Goal: Task Accomplishment & Management: Manage account settings

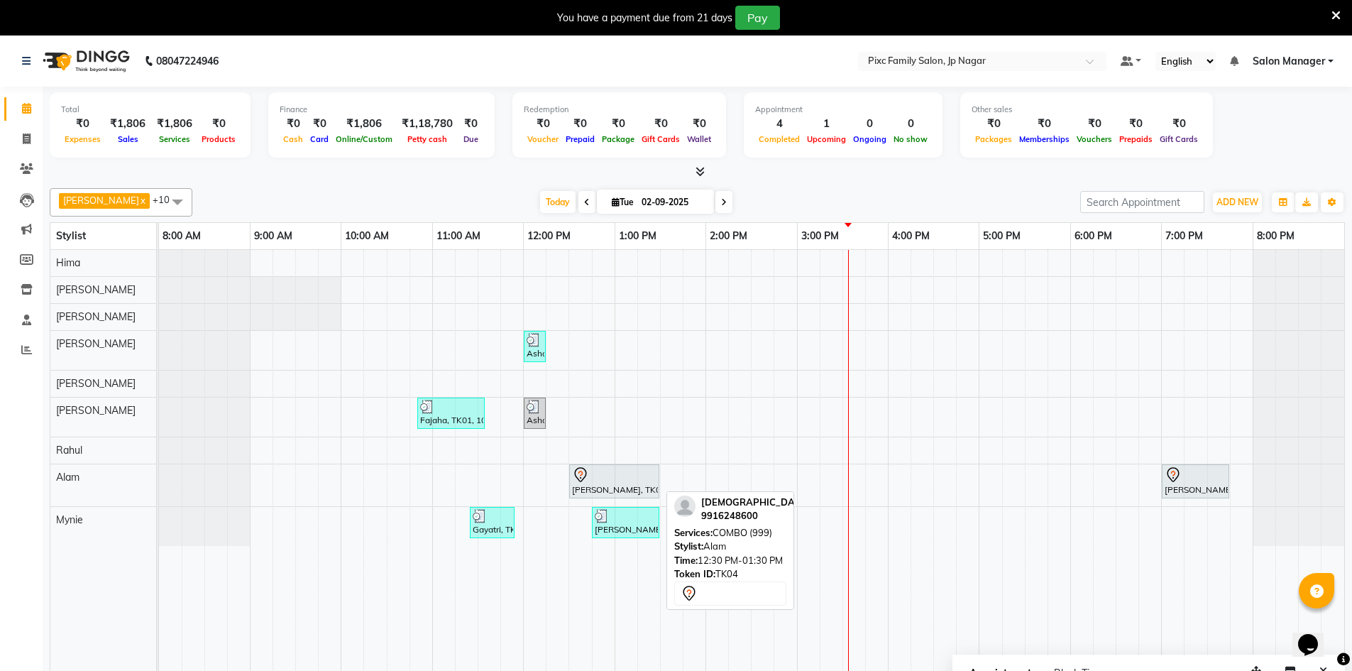
click at [615, 472] on div at bounding box center [614, 474] width 84 height 17
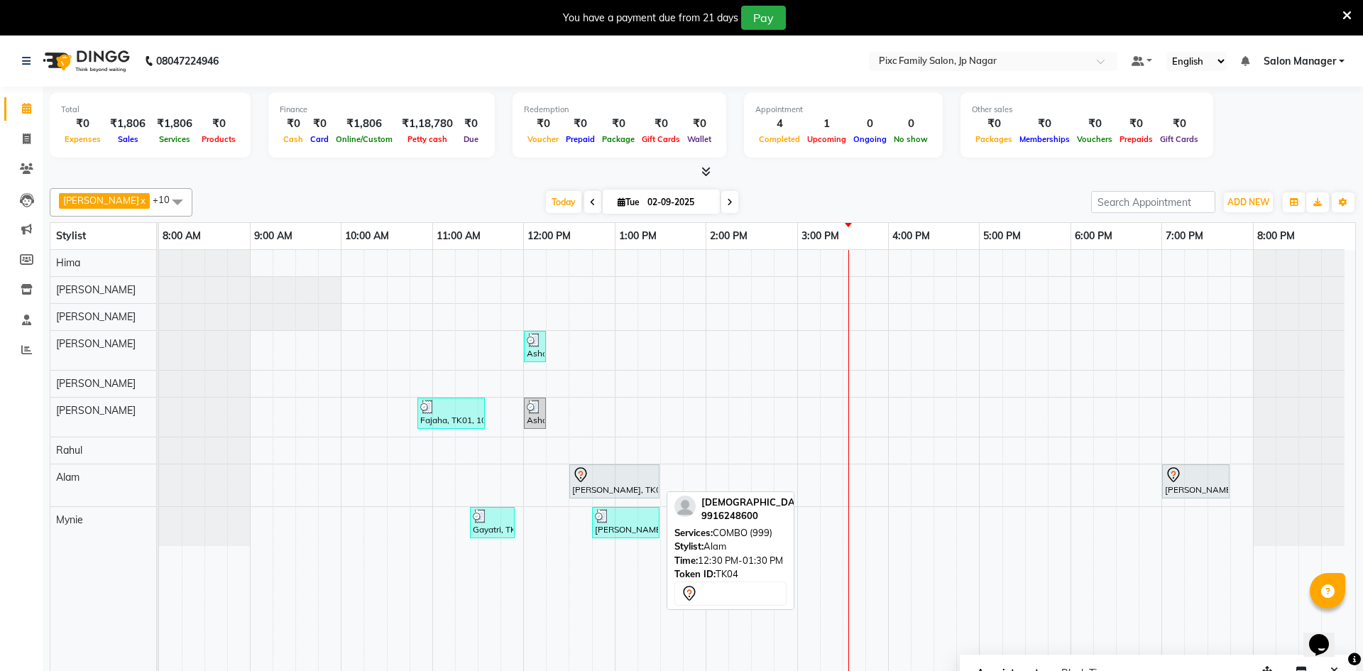
select select "7"
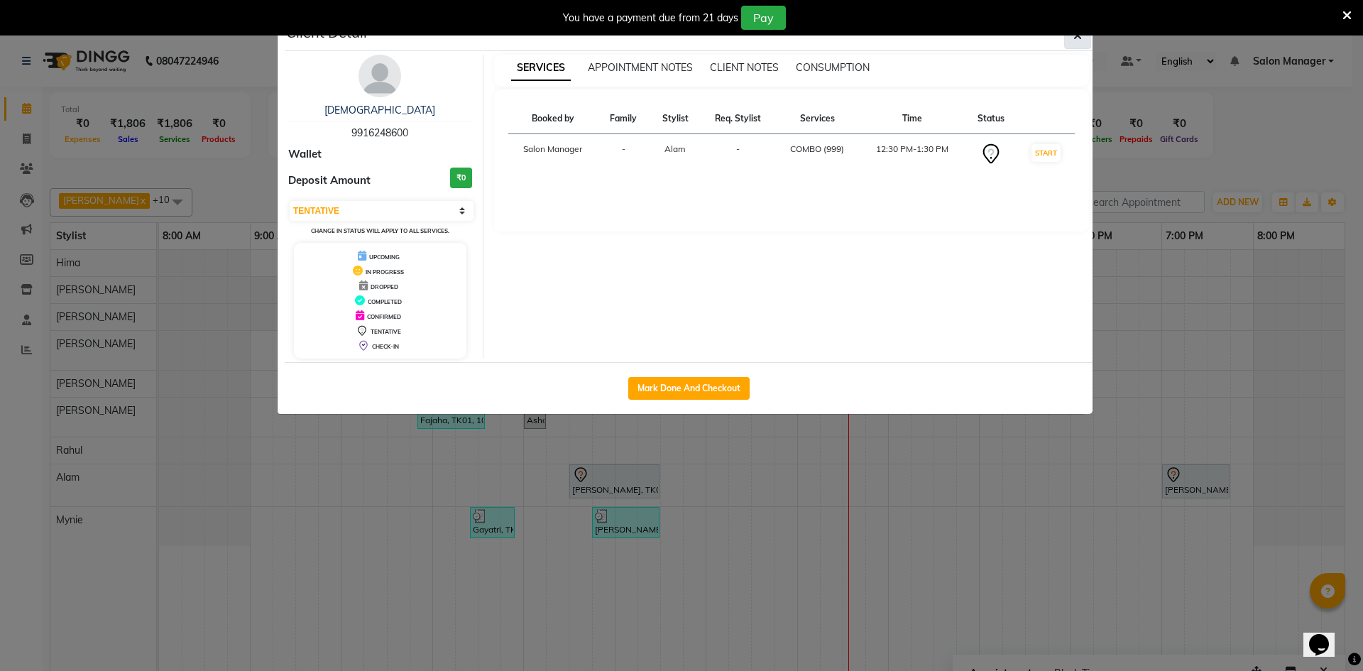
click at [1082, 37] on button "button" at bounding box center [1077, 35] width 27 height 27
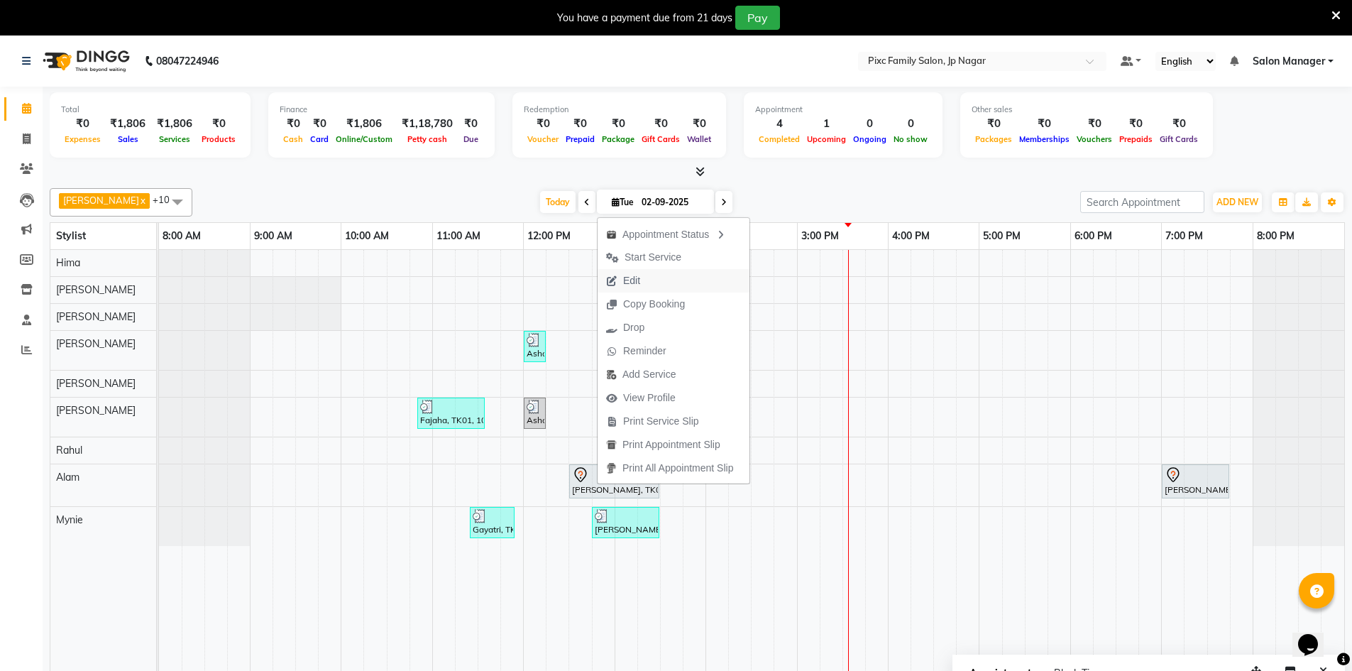
click at [647, 274] on span "Edit" at bounding box center [623, 280] width 51 height 23
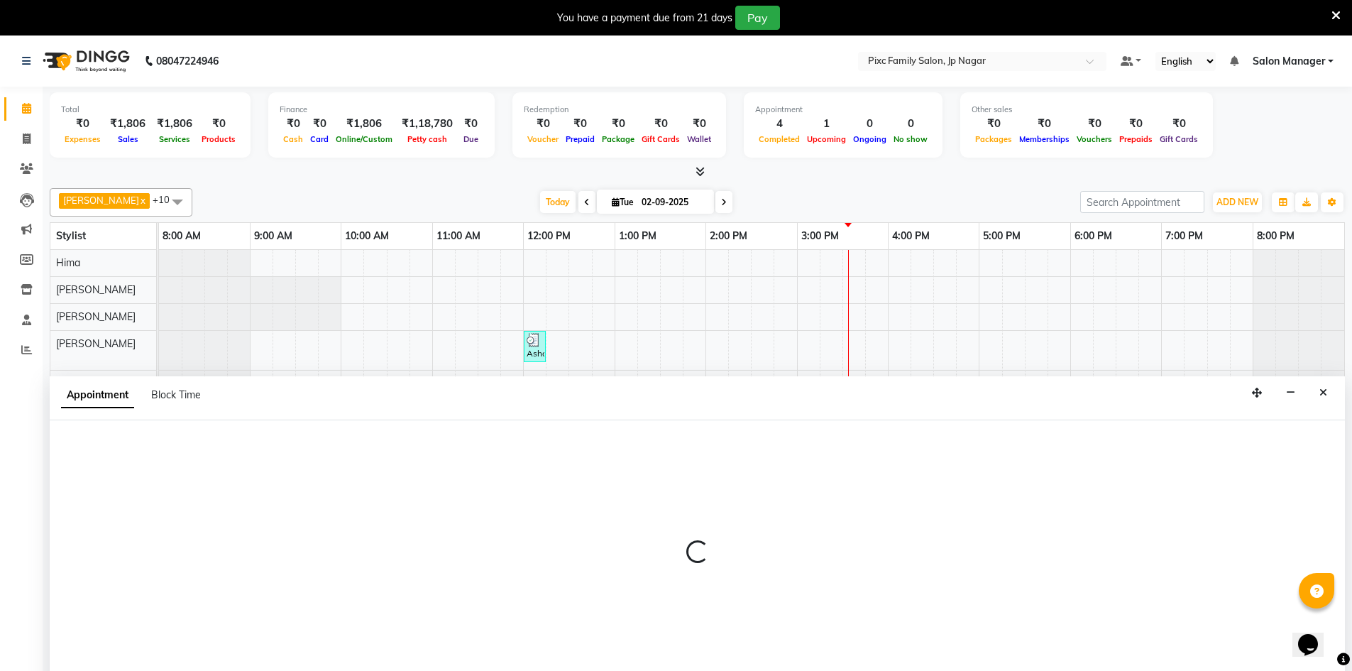
scroll to position [35, 0]
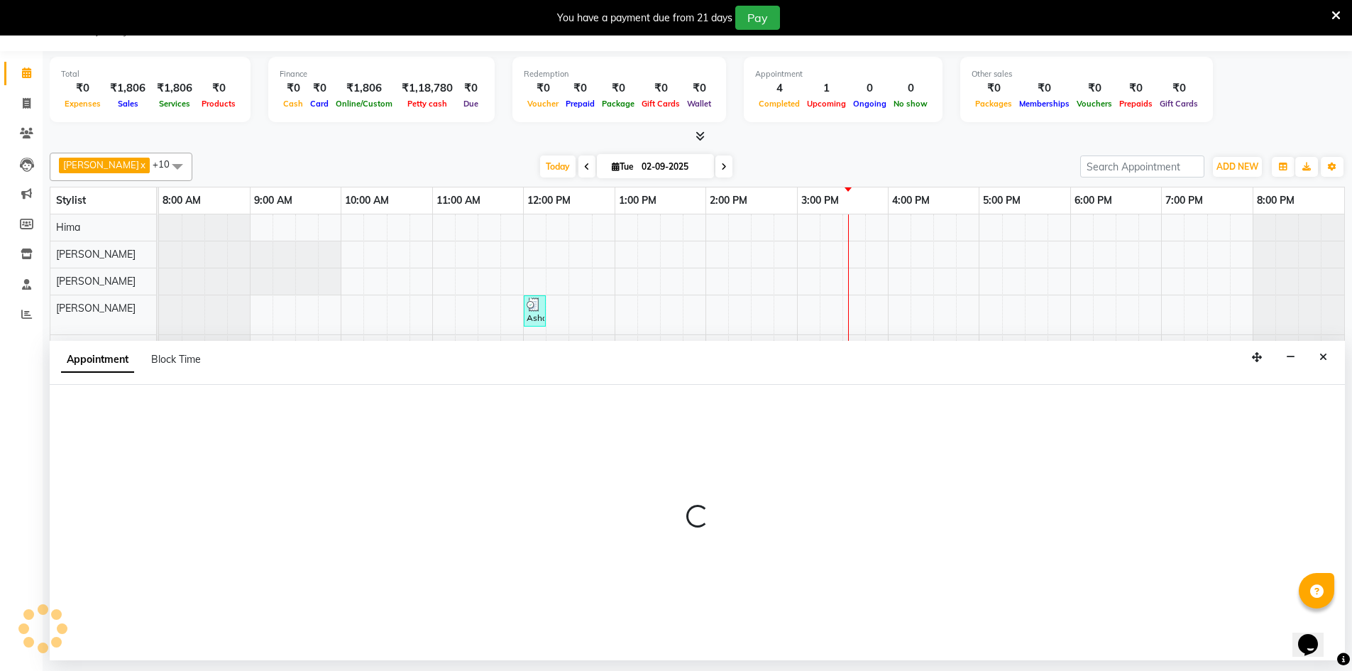
select select "tentative"
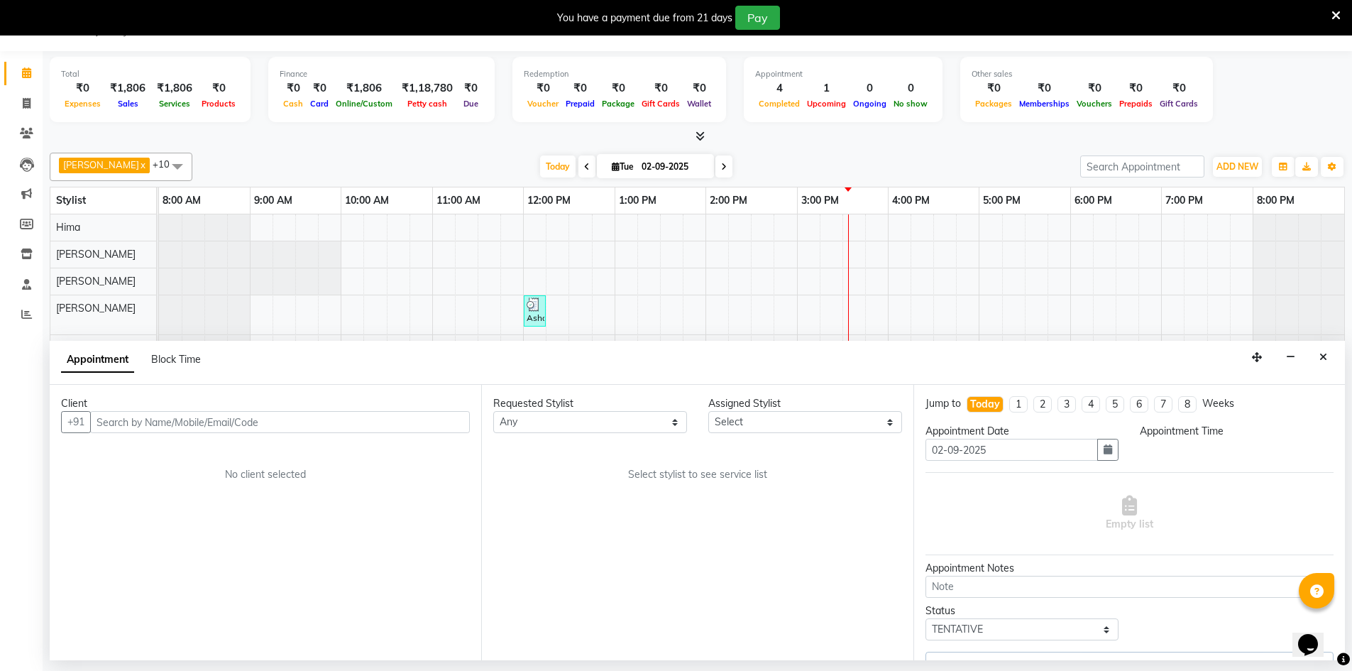
select select "89737"
select select "750"
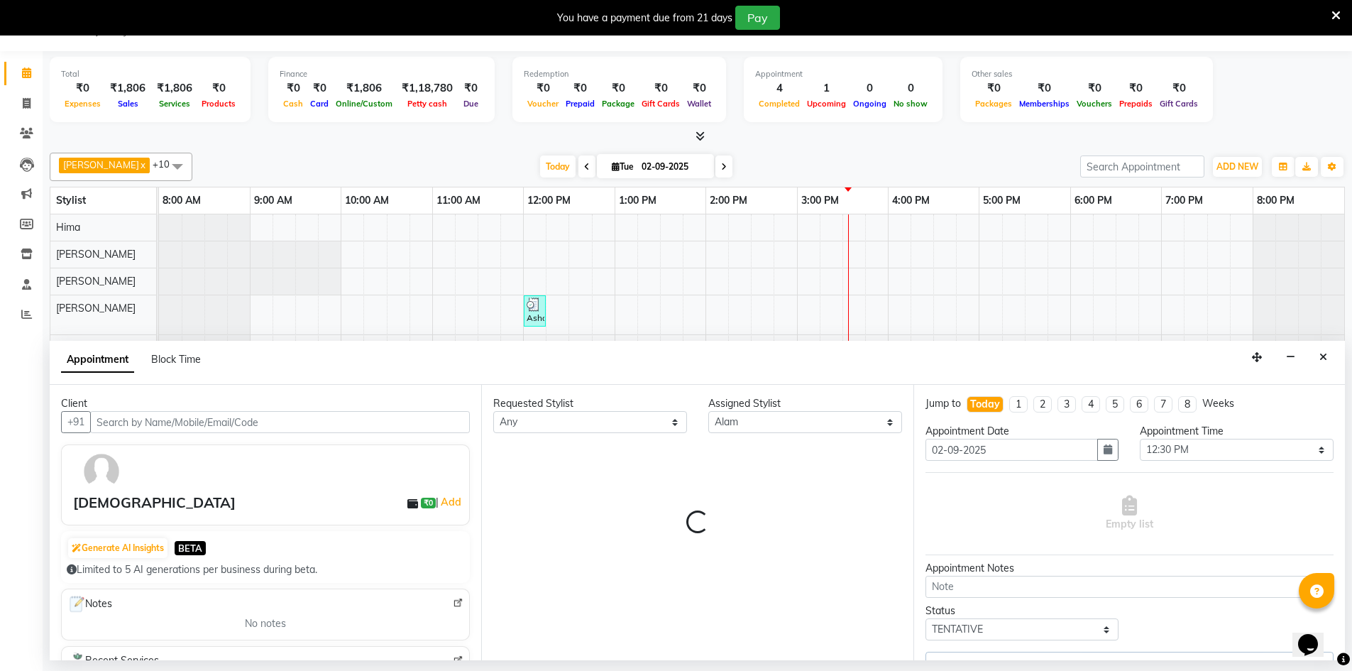
select select "4220"
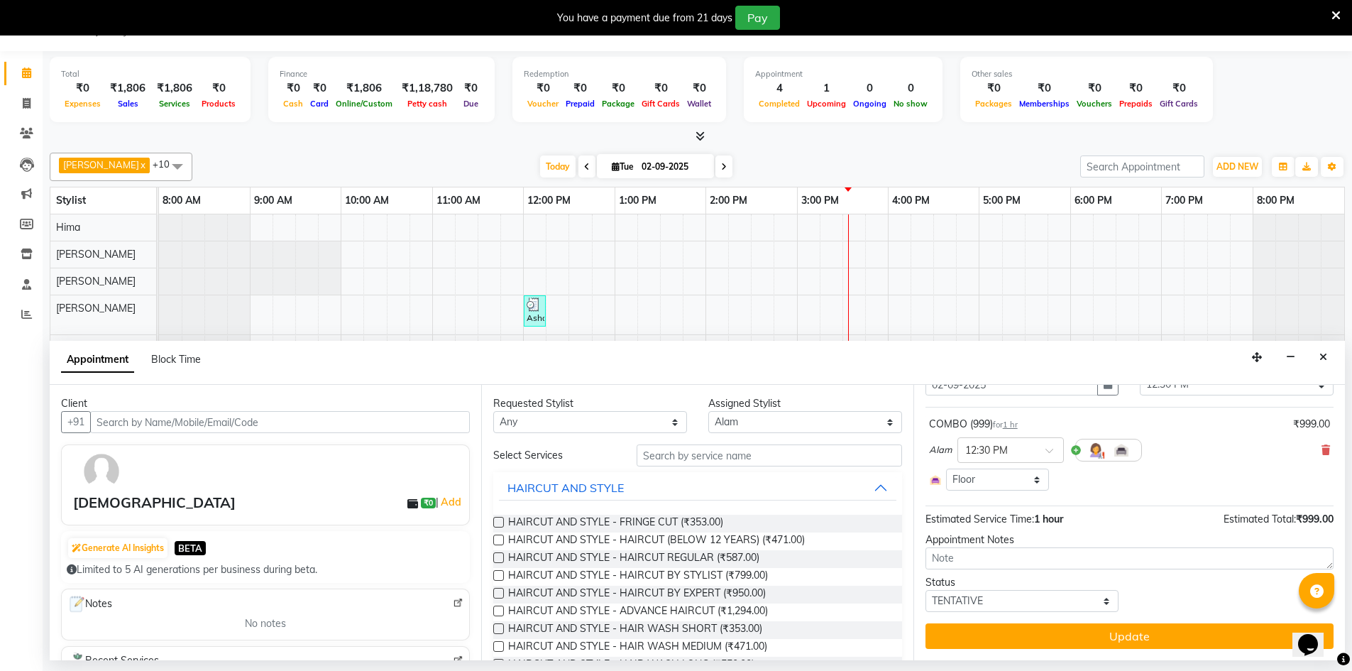
scroll to position [0, 0]
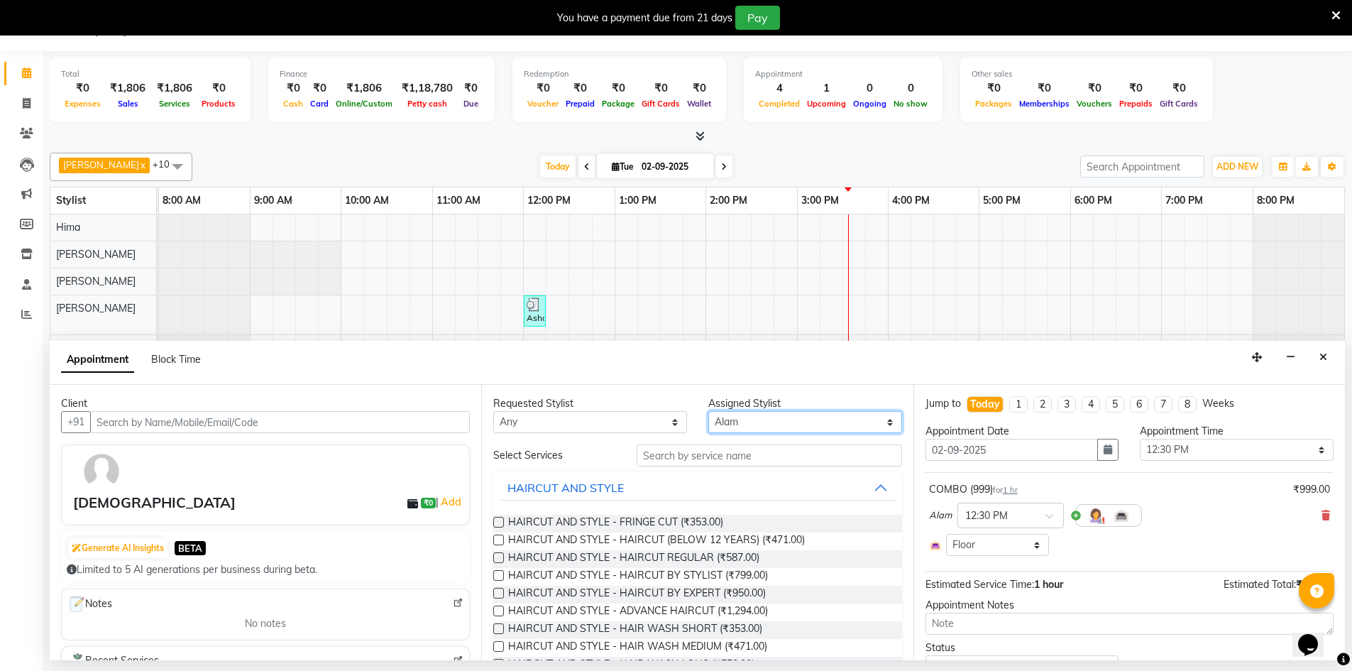
click at [740, 426] on select "Select [PERSON_NAME] BISWAKARAM [PERSON_NAME] [PERSON_NAME] [PERSON_NAME] [PERS…" at bounding box center [805, 422] width 194 height 22
select select "89738"
click at [708, 411] on select "Select [PERSON_NAME] BISWAKARAM [PERSON_NAME] [PERSON_NAME] [PERSON_NAME] [PERS…" at bounding box center [805, 422] width 194 height 22
click at [672, 463] on input "text" at bounding box center [769, 455] width 265 height 22
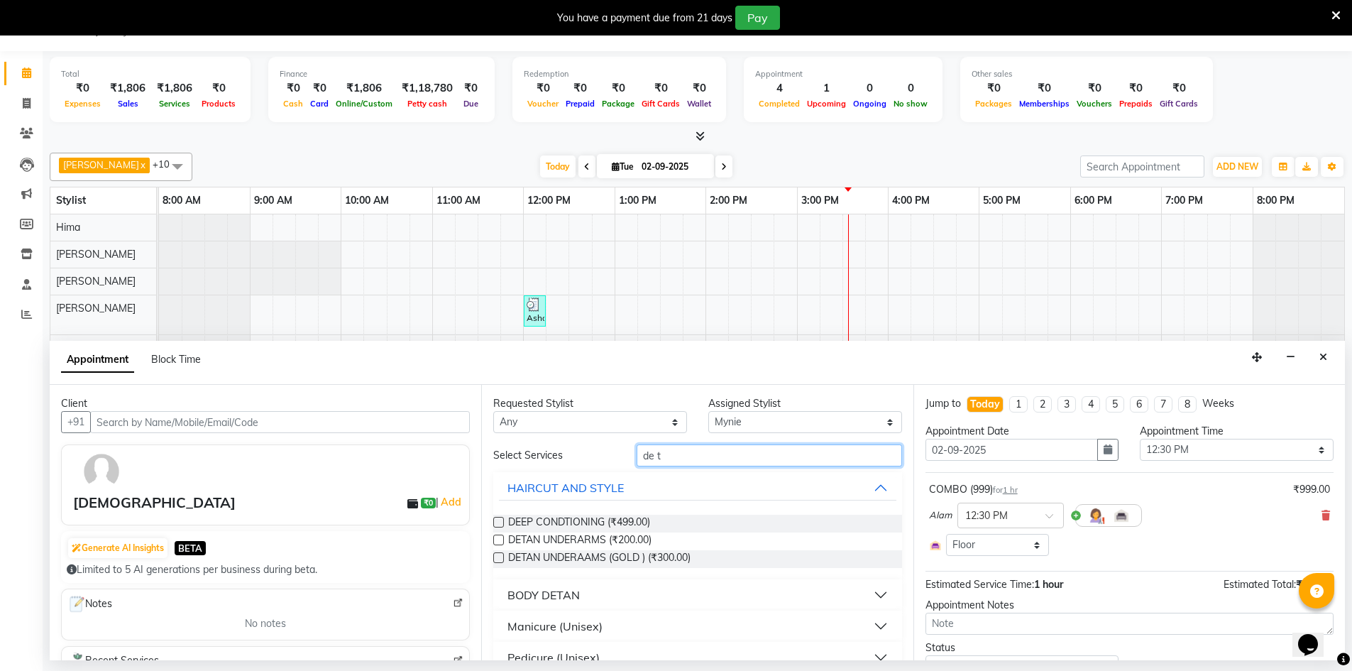
type input "de t"
click at [612, 594] on button "BODY DETAN" at bounding box center [697, 595] width 397 height 26
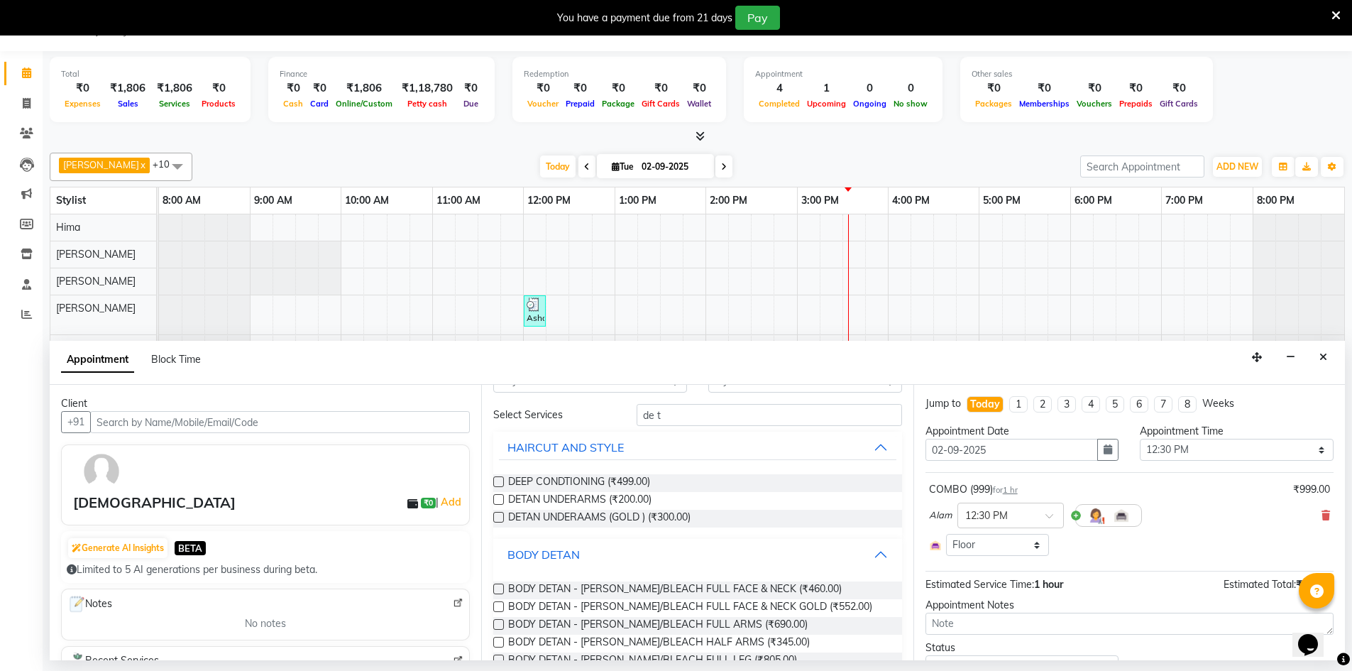
scroll to position [71, 0]
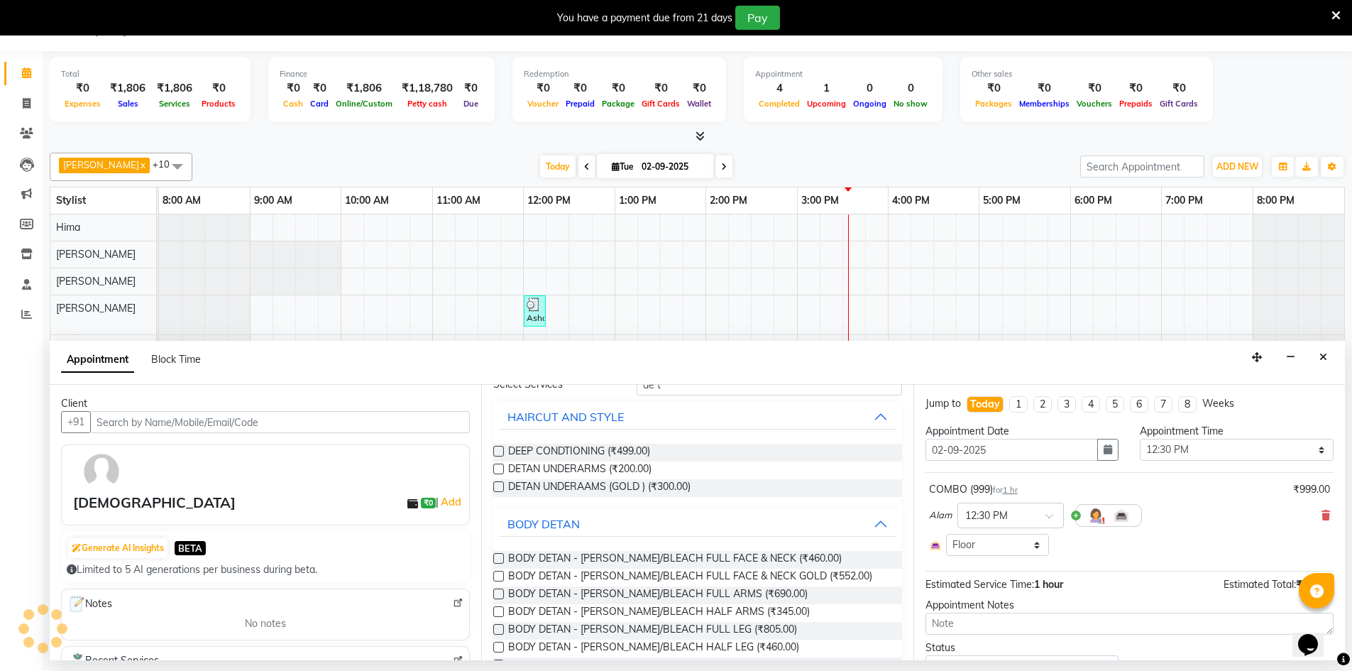
click at [500, 576] on label at bounding box center [498, 576] width 11 height 11
click at [500, 576] on input "checkbox" at bounding box center [497, 577] width 9 height 9
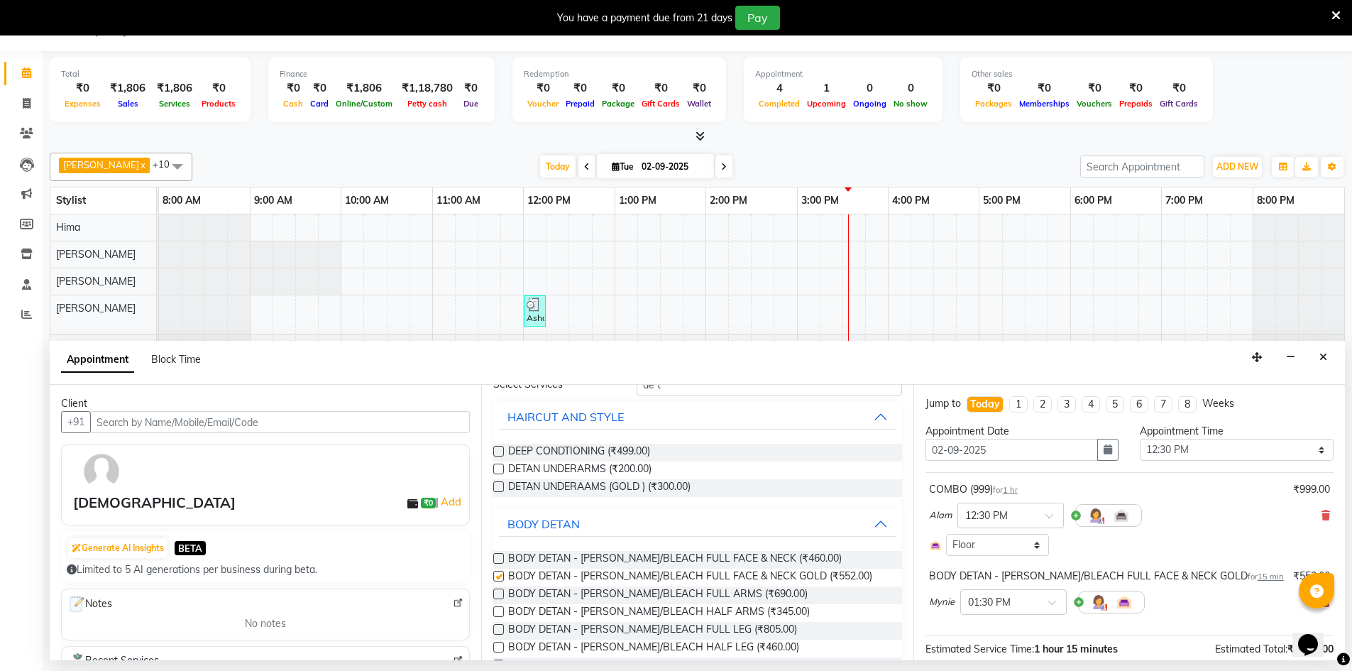
checkbox input "false"
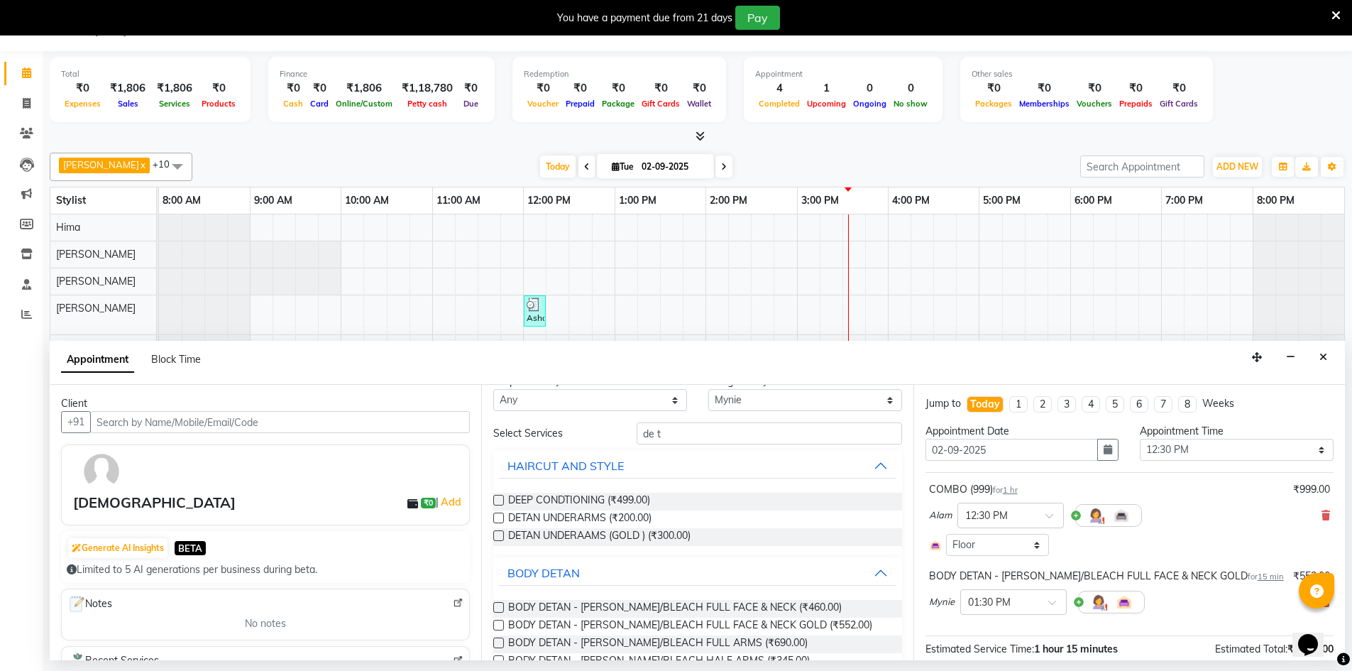
scroll to position [0, 0]
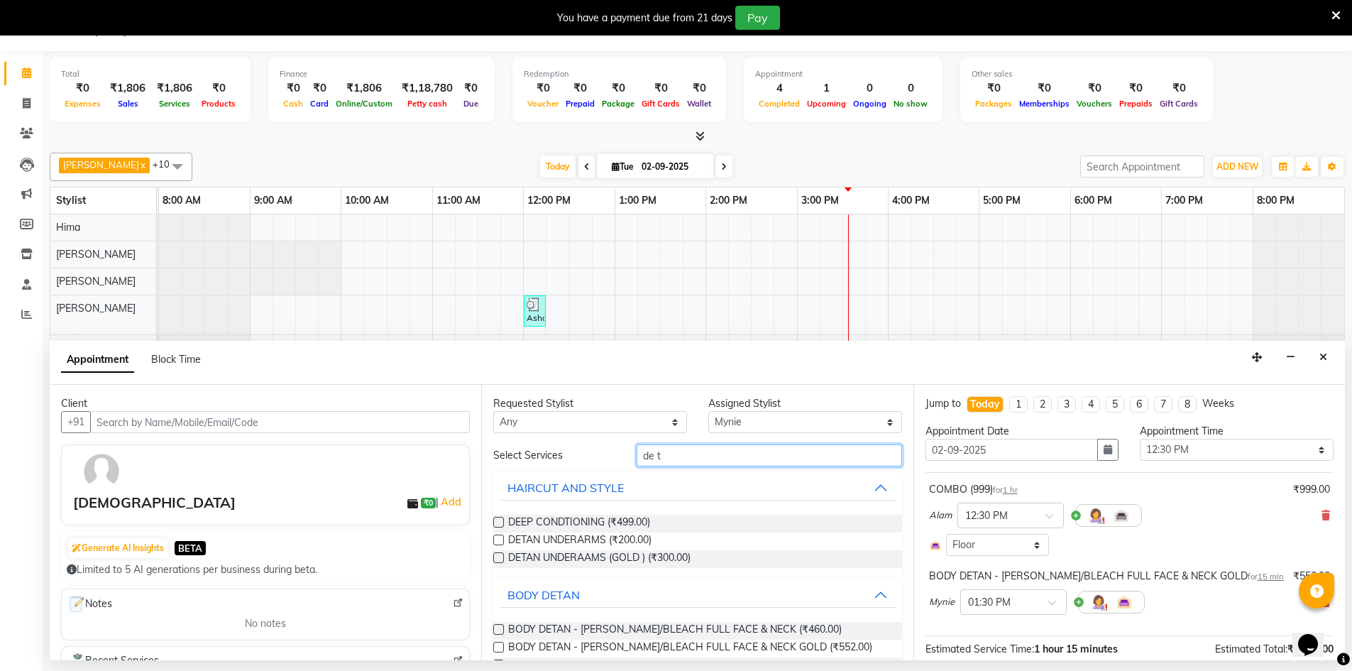
drag, startPoint x: 663, startPoint y: 449, endPoint x: 625, endPoint y: 458, distance: 38.9
click at [626, 458] on div "de t" at bounding box center [769, 455] width 287 height 22
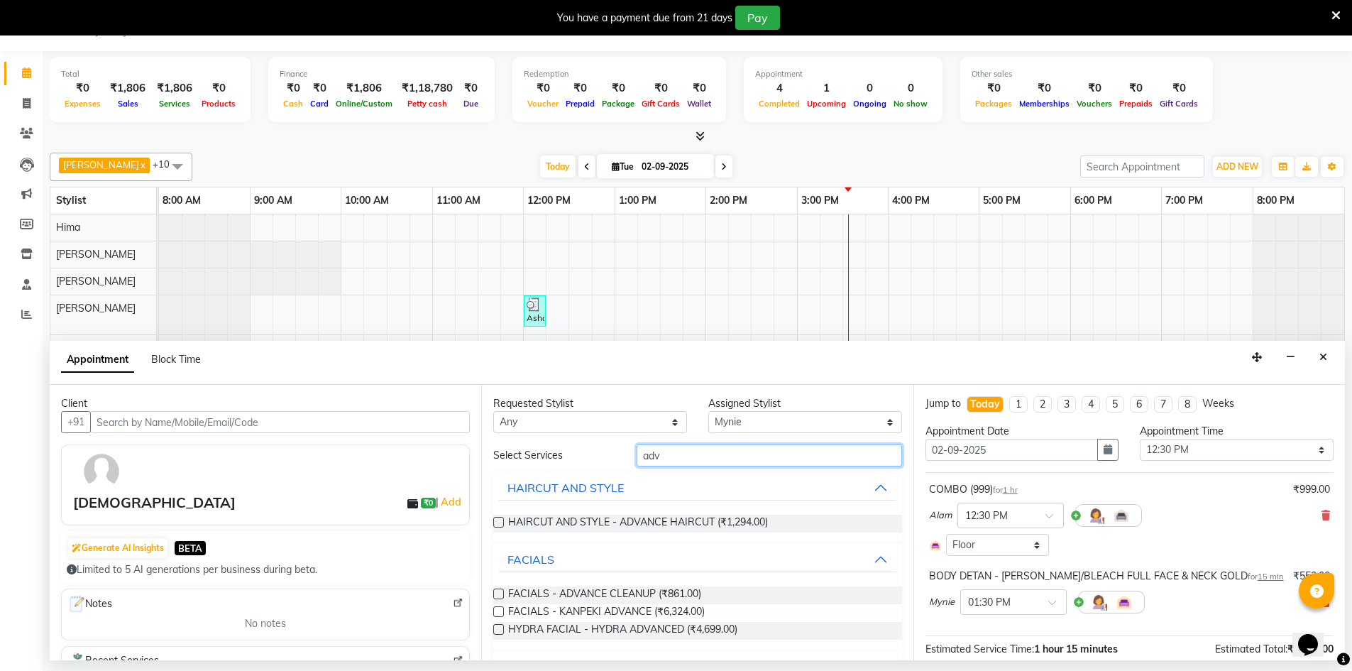
type input "adv"
click at [500, 593] on label at bounding box center [498, 593] width 11 height 11
click at [500, 593] on input "checkbox" at bounding box center [497, 594] width 9 height 9
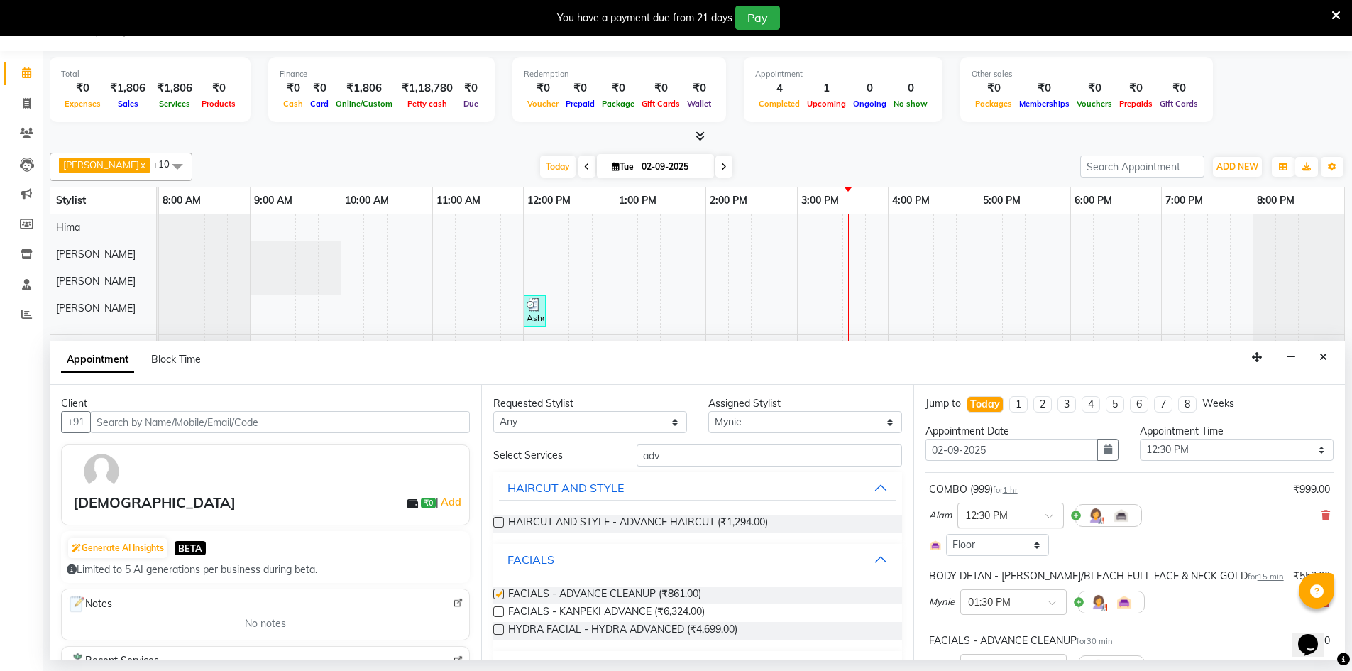
checkbox input "false"
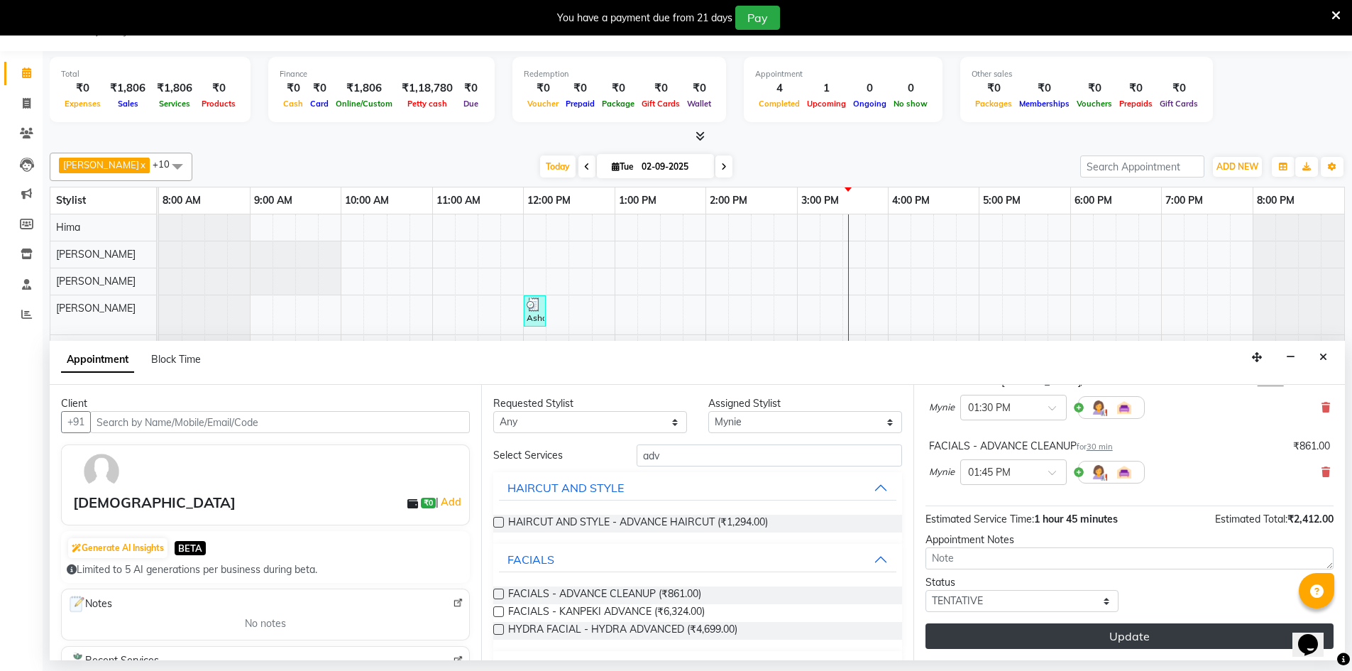
click at [1059, 639] on button "Update" at bounding box center [1129, 636] width 408 height 26
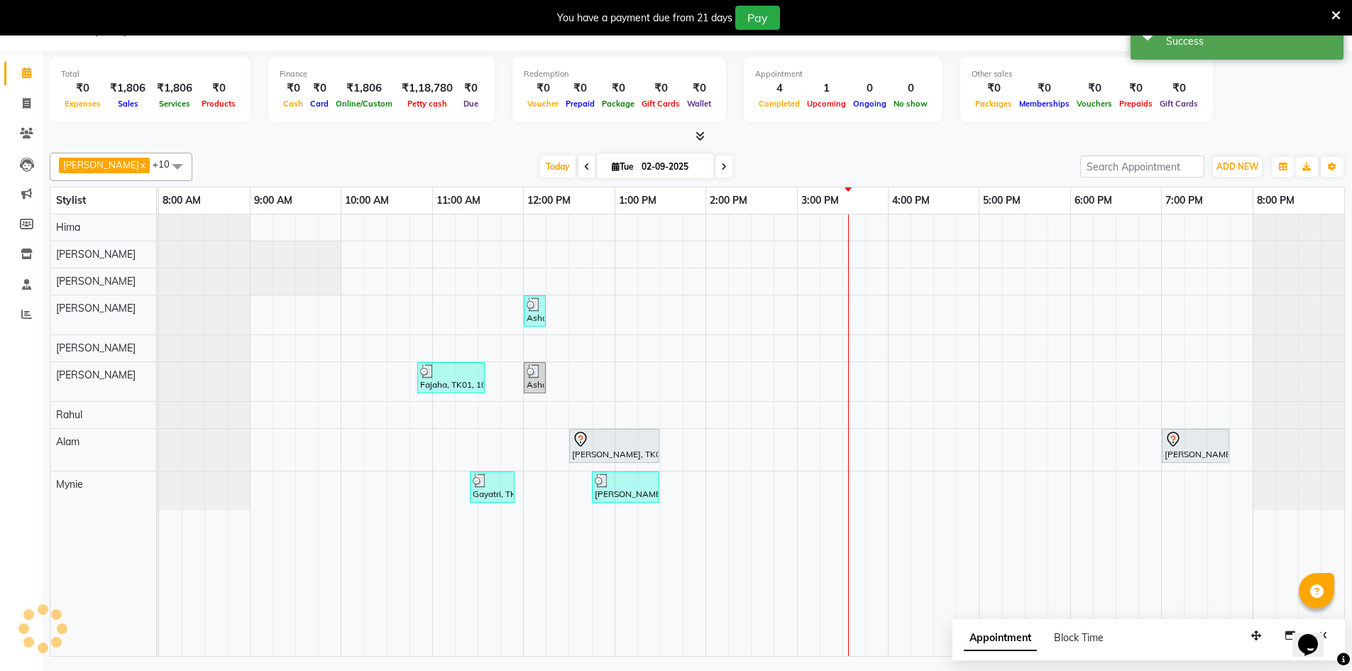
scroll to position [0, 0]
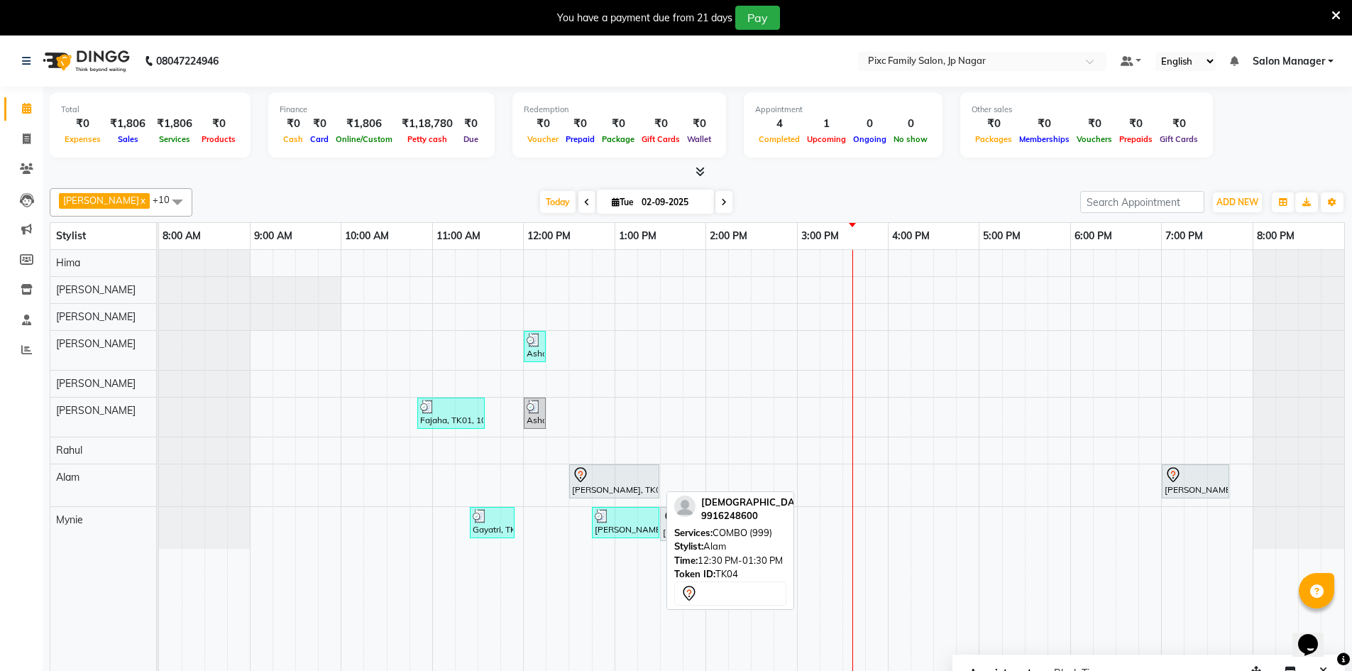
click at [593, 477] on div at bounding box center [614, 474] width 84 height 17
select select "7"
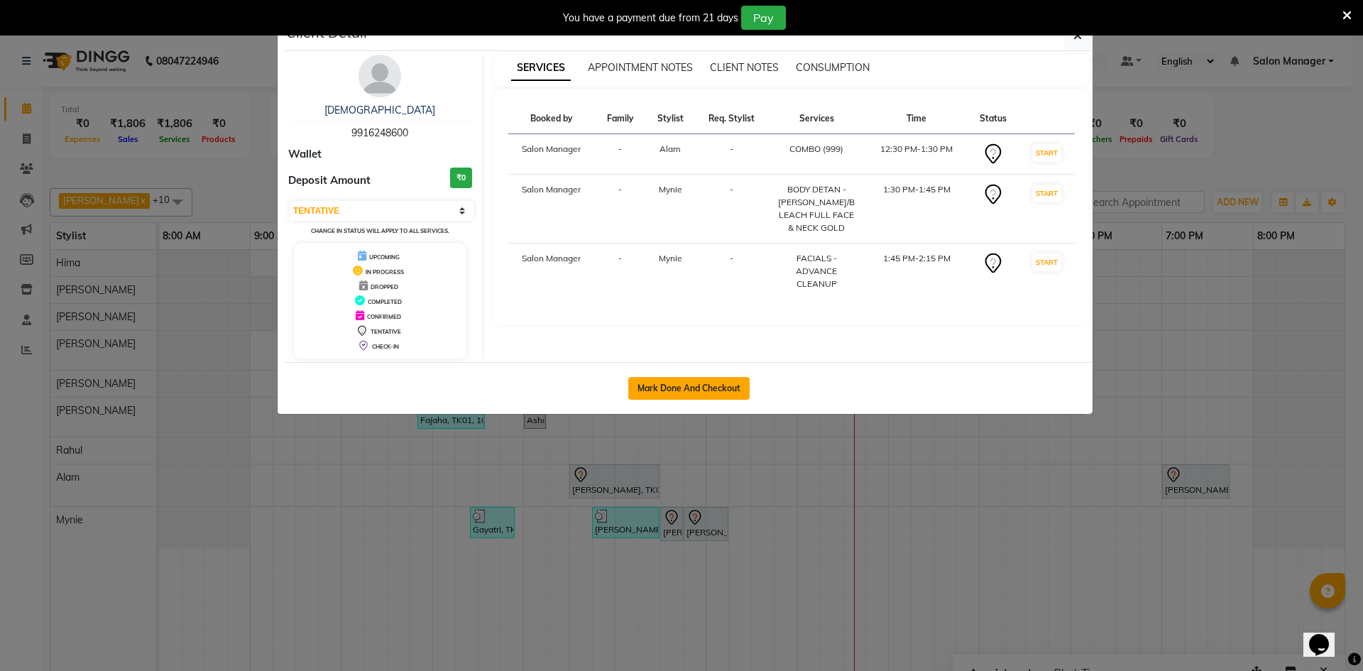
click at [699, 387] on button "Mark Done And Checkout" at bounding box center [688, 388] width 121 height 23
select select "service"
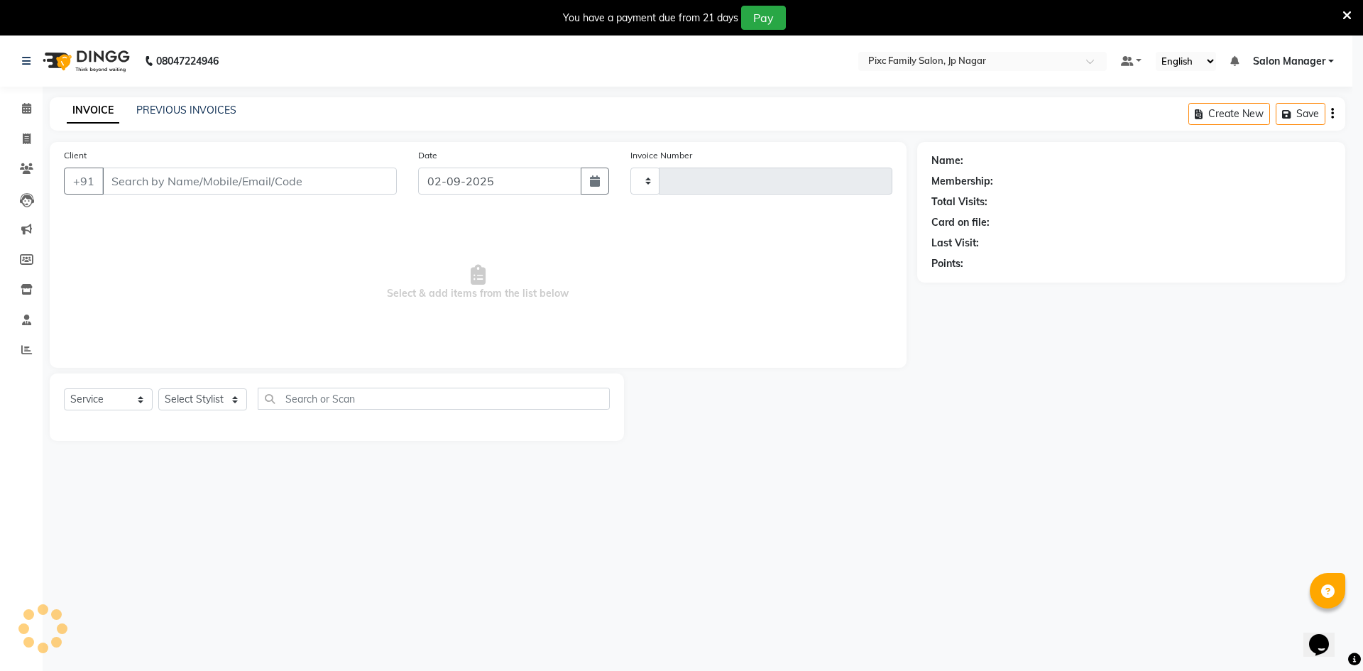
type input "0528"
select select "8432"
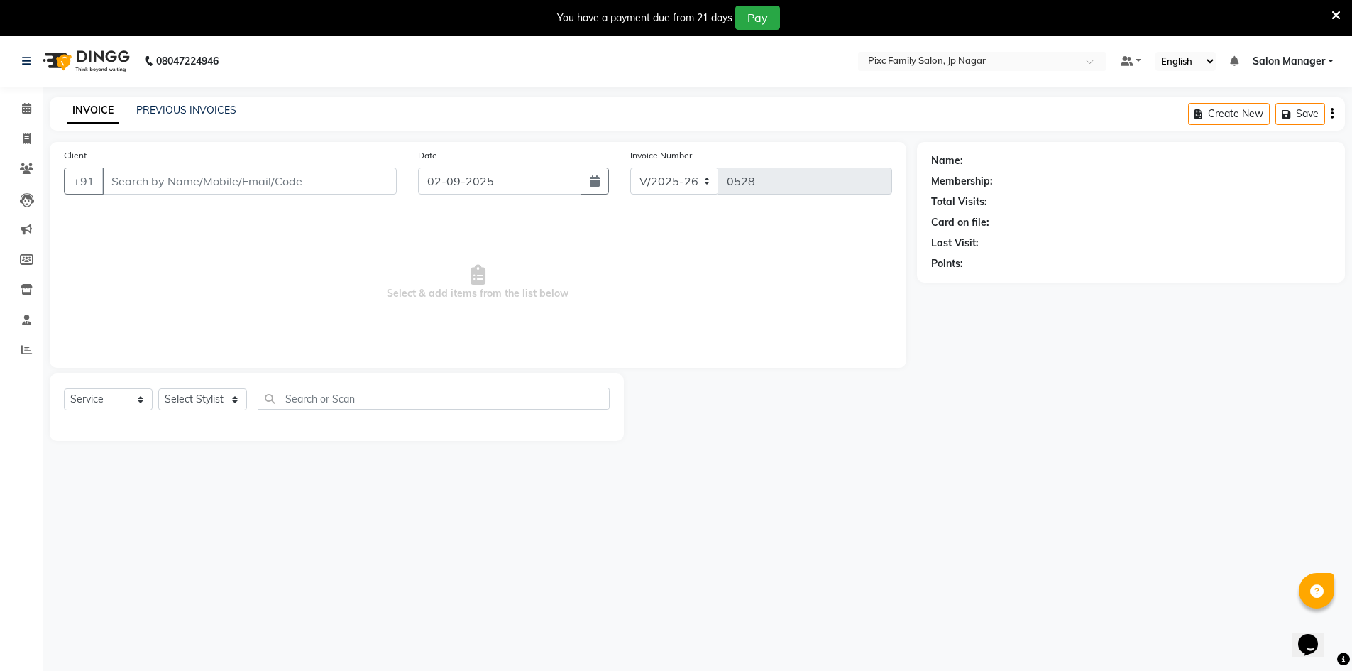
type input "9916248600"
select select "89738"
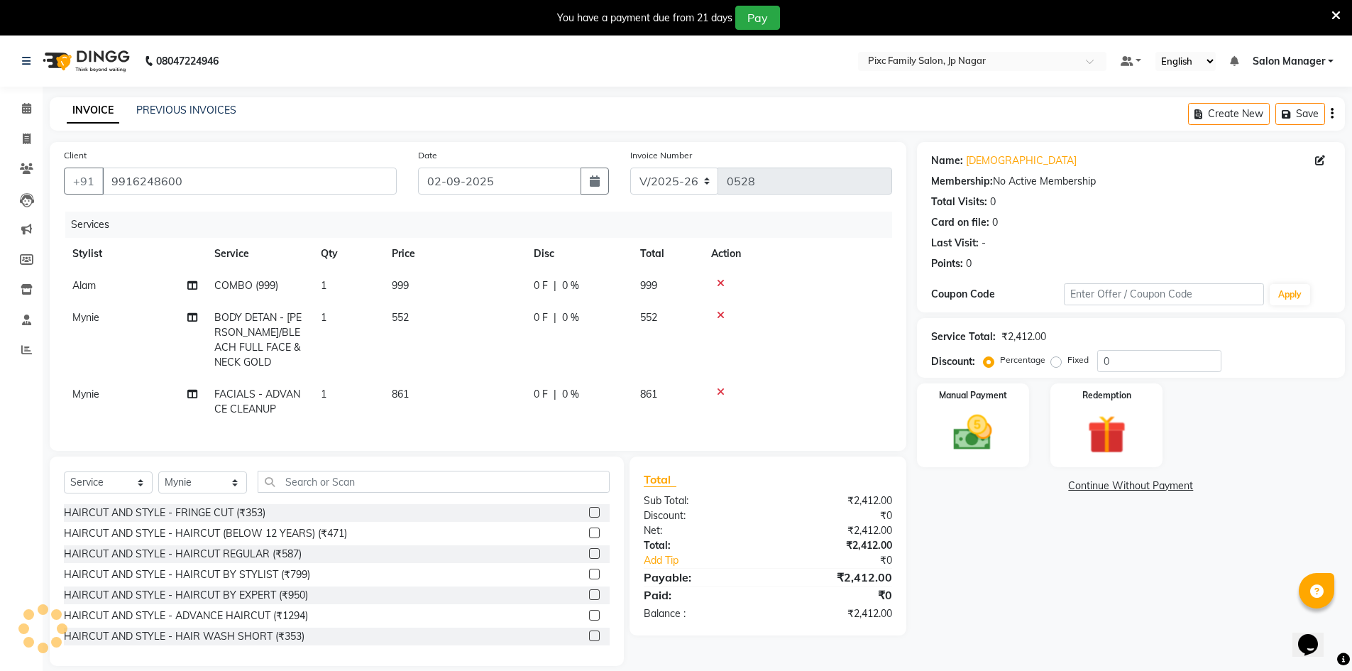
click at [568, 310] on span "0 %" at bounding box center [570, 317] width 17 height 15
select select "89738"
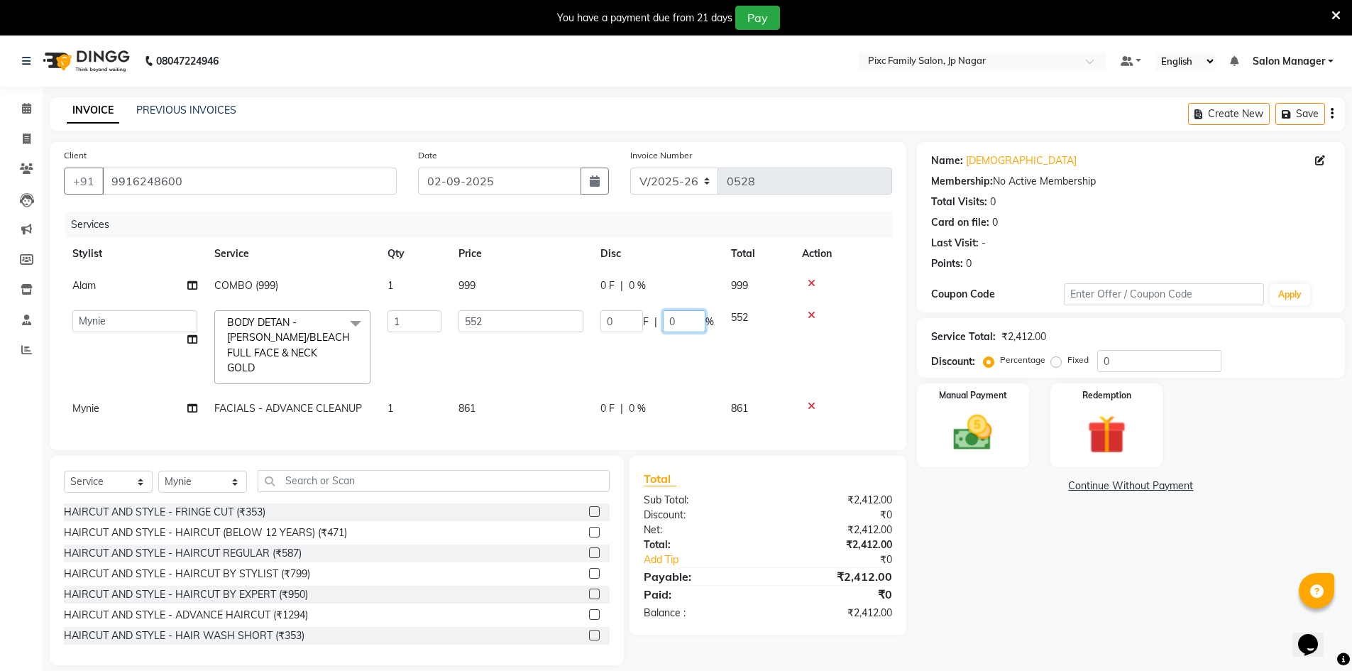
drag, startPoint x: 678, startPoint y: 321, endPoint x: 654, endPoint y: 313, distance: 24.7
click at [655, 313] on div "0 F | 0 %" at bounding box center [657, 321] width 114 height 22
type input "15"
click at [644, 392] on tr "Mynie FACIALS - ADVANCE CLEANUP 1 861 0 F | 0 % 861" at bounding box center [478, 408] width 828 height 32
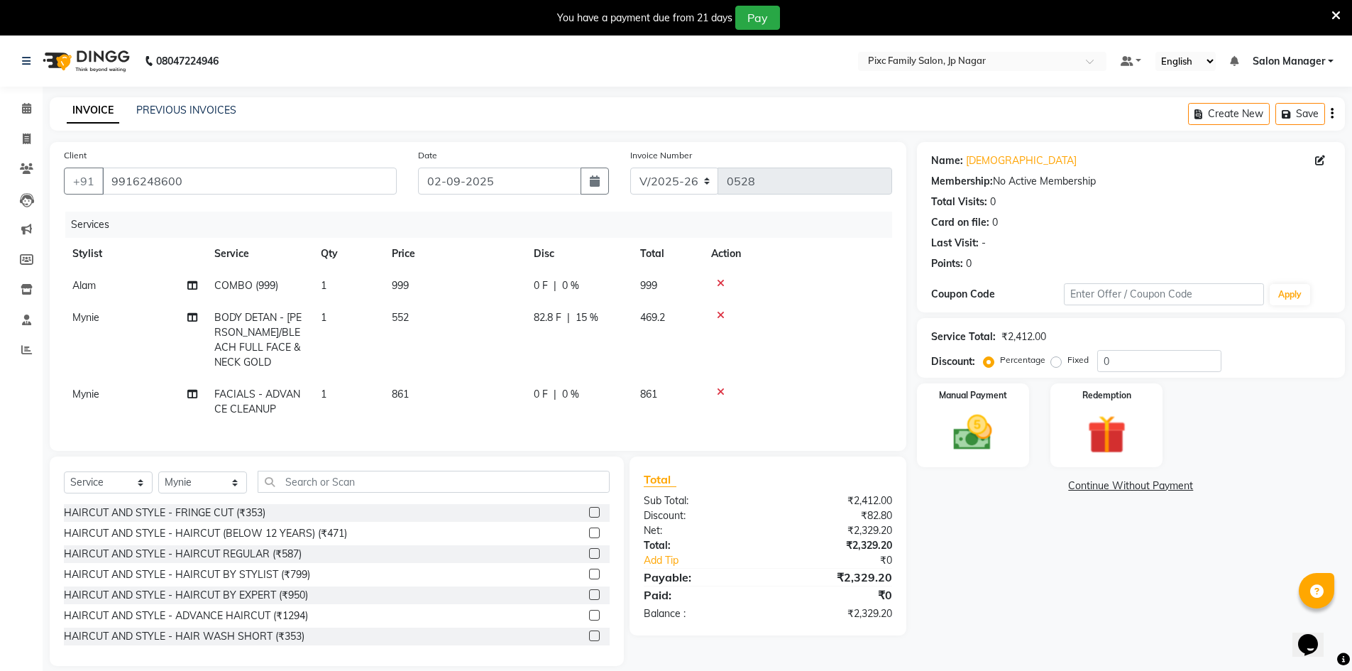
click at [571, 397] on span "0 %" at bounding box center [570, 394] width 17 height 15
select select "89738"
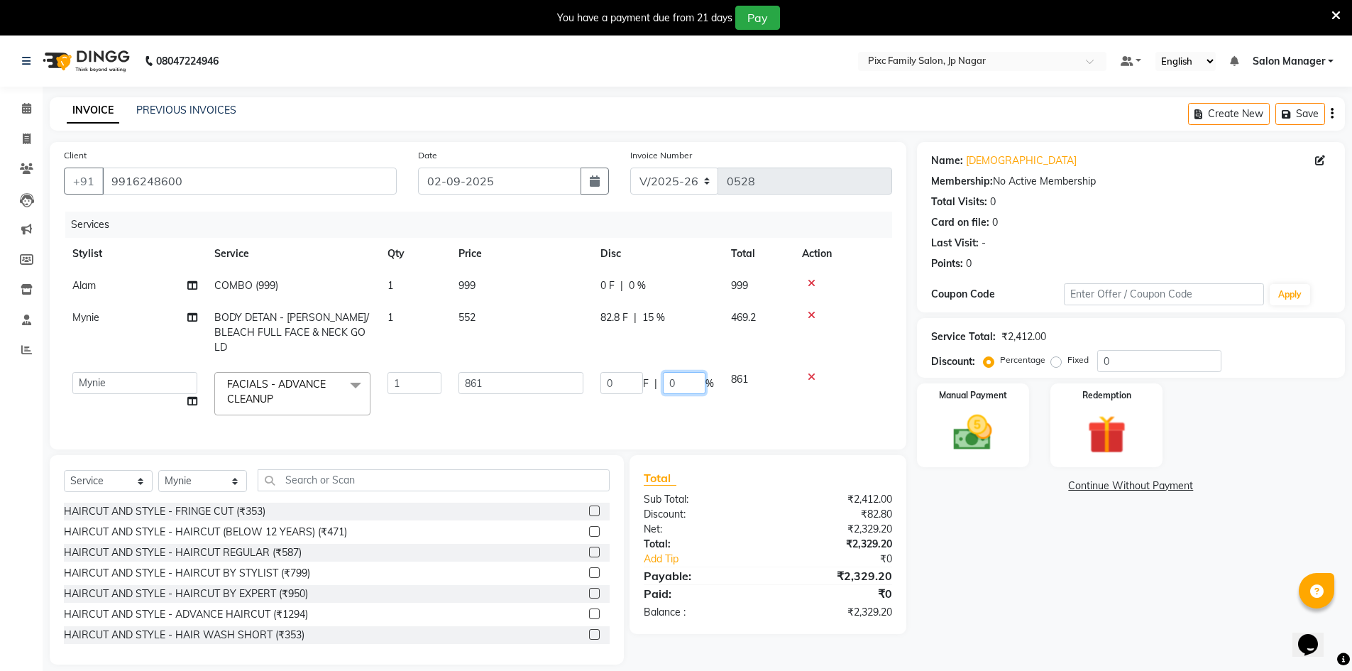
drag, startPoint x: 678, startPoint y: 369, endPoint x: 650, endPoint y: 358, distance: 29.7
click at [654, 372] on div "0 F | 0 %" at bounding box center [657, 383] width 114 height 22
type input "15"
click at [750, 395] on tr "[PERSON_NAME] [PERSON_NAME] [PERSON_NAME] [PERSON_NAME] [PERSON_NAME] Salon Man…" at bounding box center [478, 393] width 828 height 60
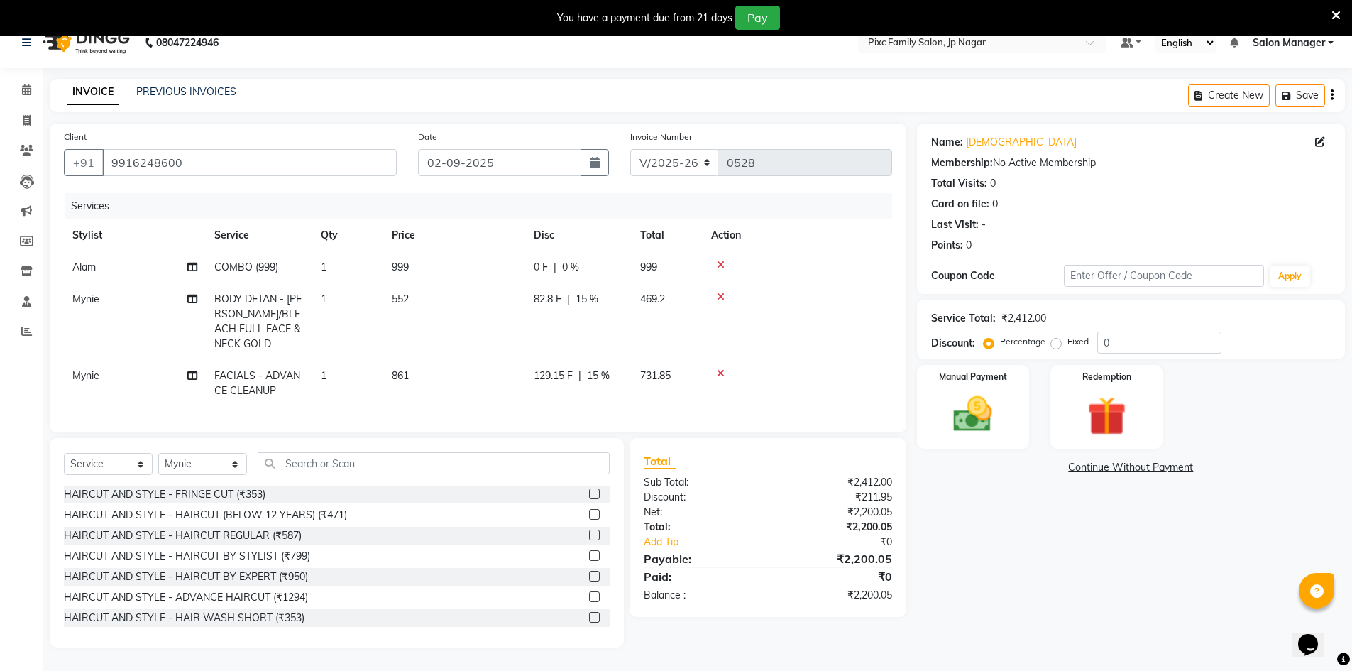
scroll to position [35, 0]
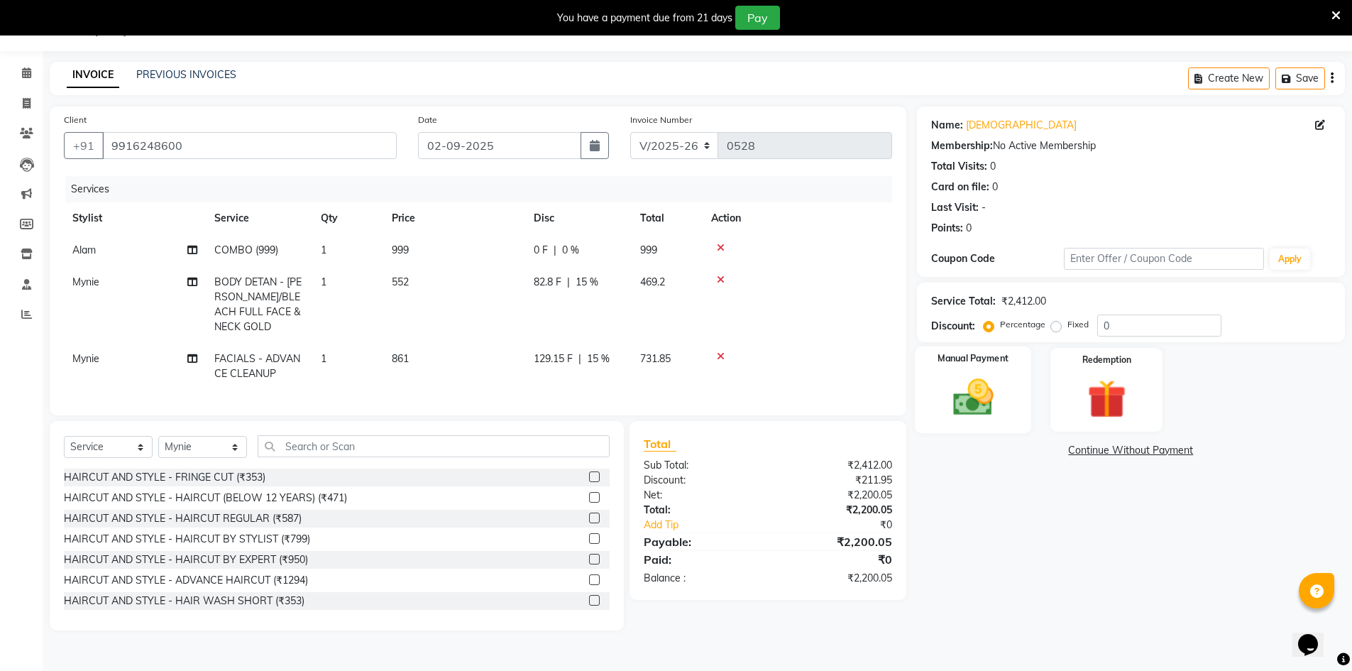
click at [992, 346] on div "Manual Payment" at bounding box center [972, 389] width 117 height 87
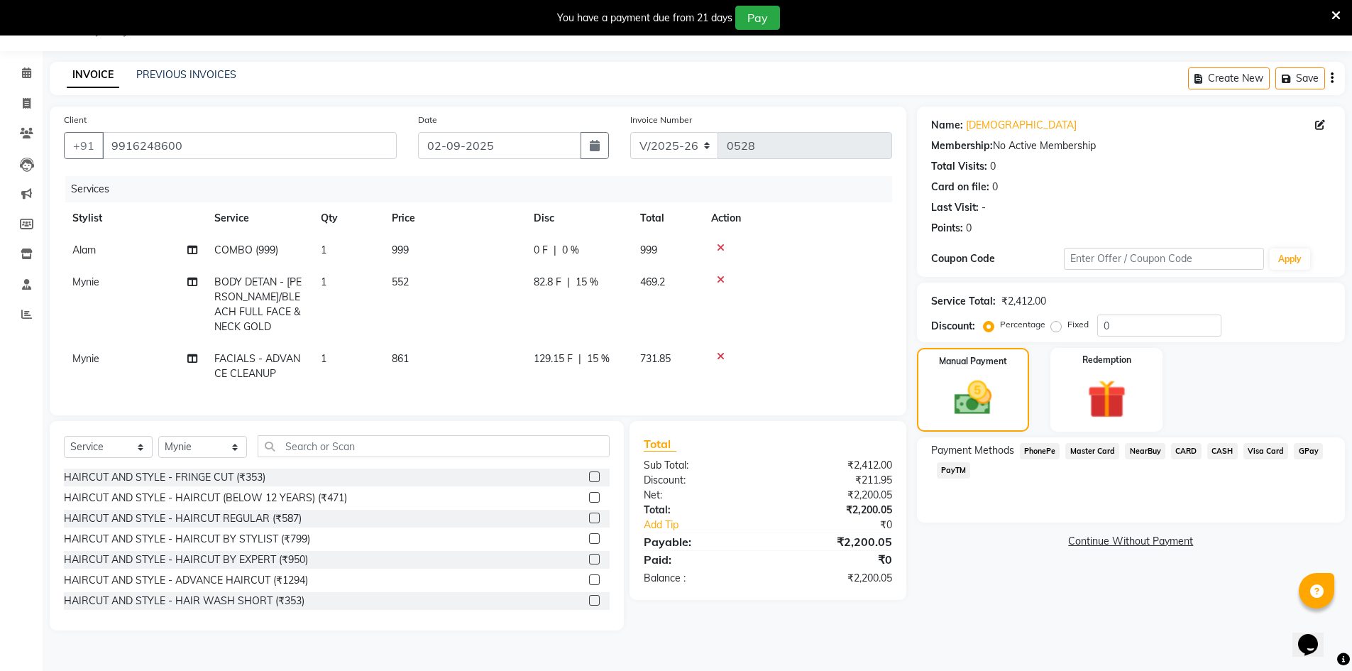
click at [1038, 451] on span "PhonePe" at bounding box center [1040, 451] width 40 height 16
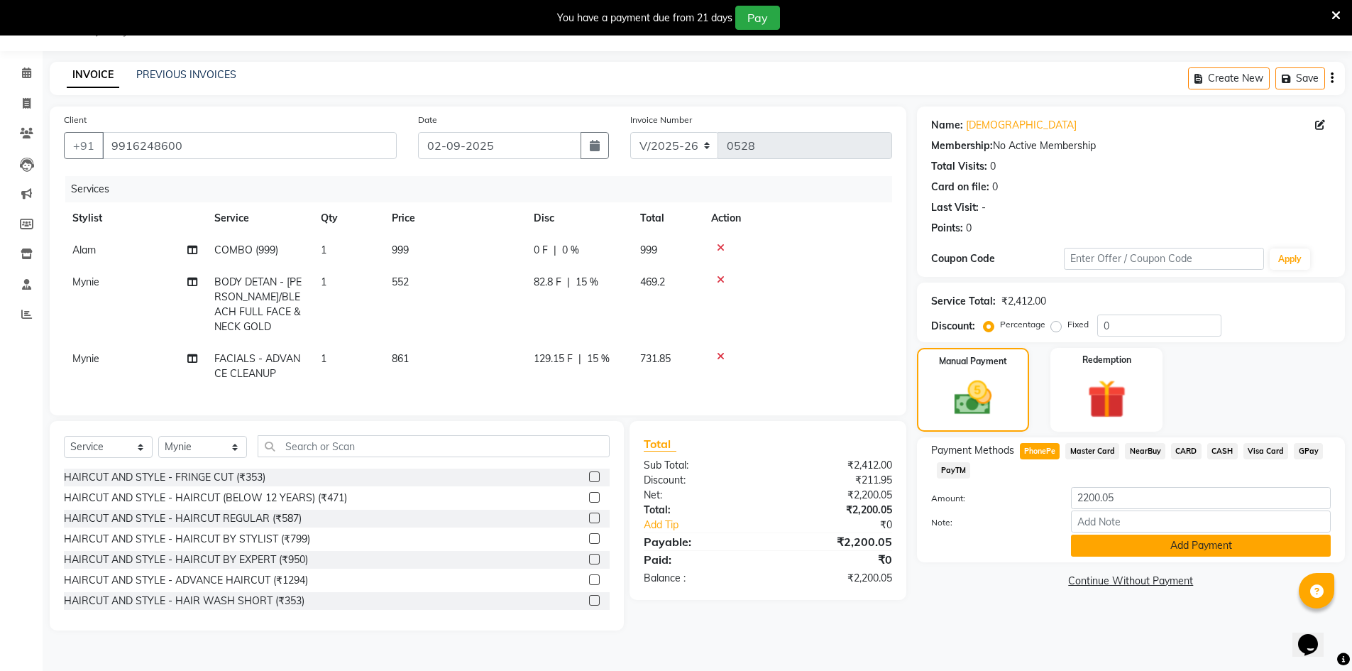
click at [1182, 542] on button "Add Payment" at bounding box center [1201, 545] width 260 height 22
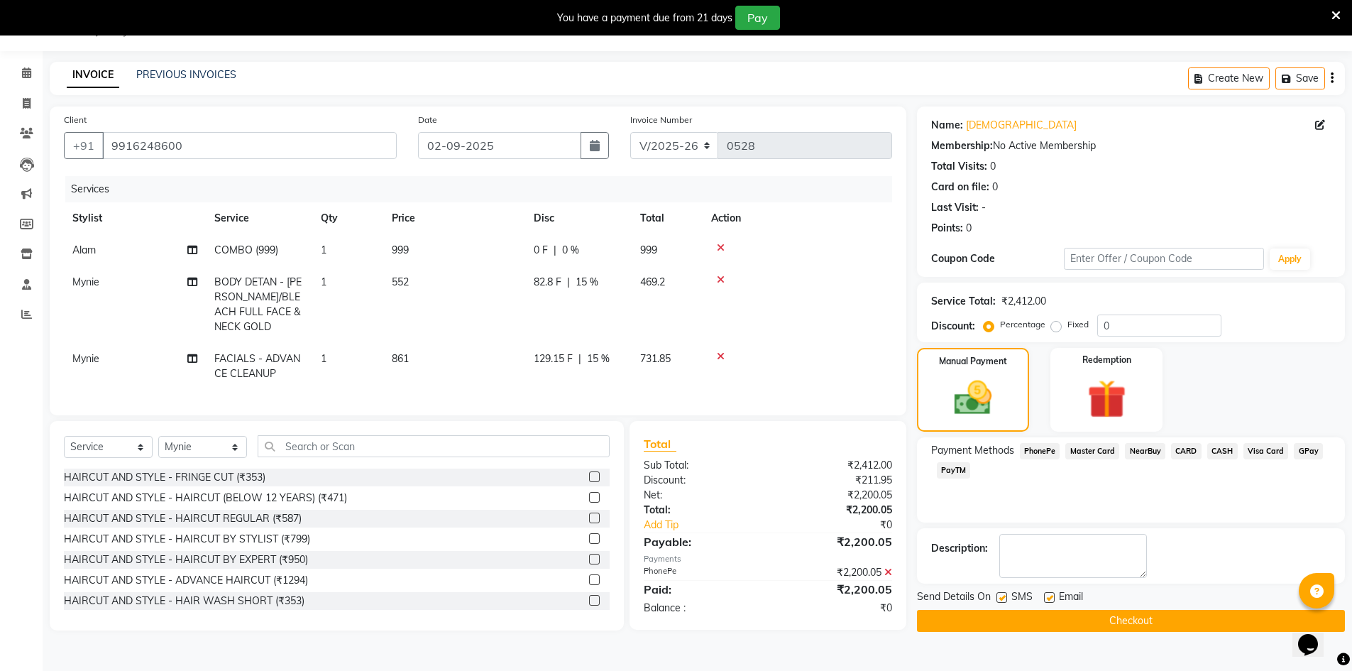
click at [1072, 620] on button "Checkout" at bounding box center [1131, 621] width 428 height 22
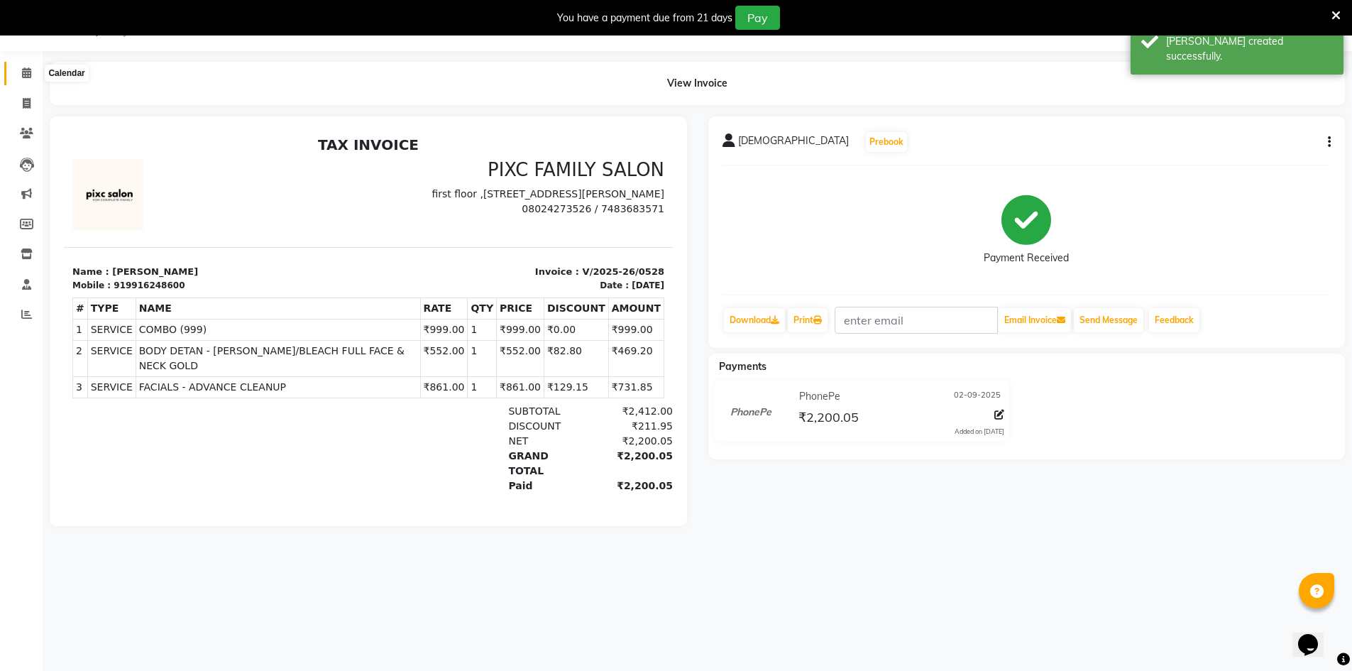
click at [30, 80] on span at bounding box center [26, 73] width 25 height 16
